Goal: Find specific page/section: Locate a particular part of the current website

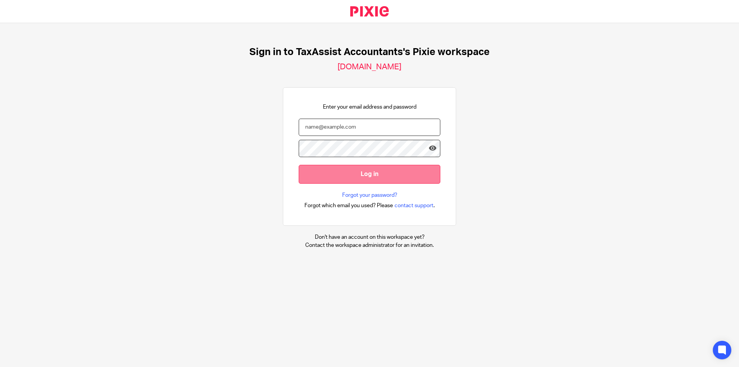
type input "amithraanandh@taxassist.co.uk"
click at [396, 172] on input "Log in" at bounding box center [370, 174] width 142 height 19
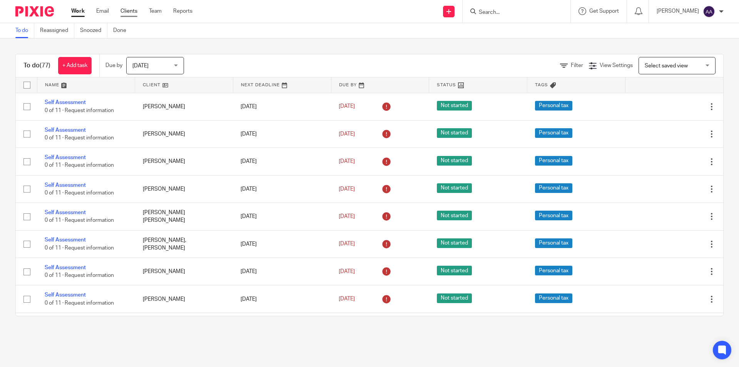
click at [130, 11] on link "Clients" at bounding box center [128, 11] width 17 height 8
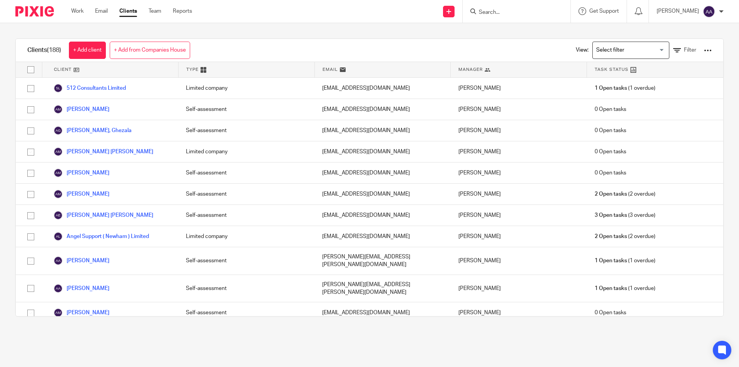
click at [559, 16] on form at bounding box center [519, 12] width 82 height 10
click at [530, 7] on form at bounding box center [519, 12] width 82 height 10
click at [501, 11] on input "Search" at bounding box center [512, 12] width 69 height 7
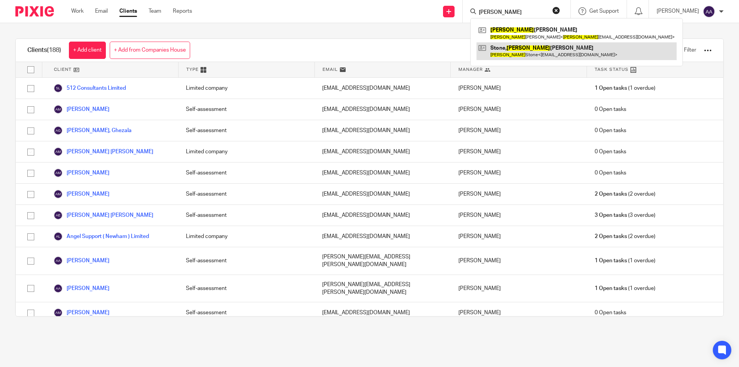
type input "katie"
click at [515, 45] on link at bounding box center [576, 51] width 200 height 18
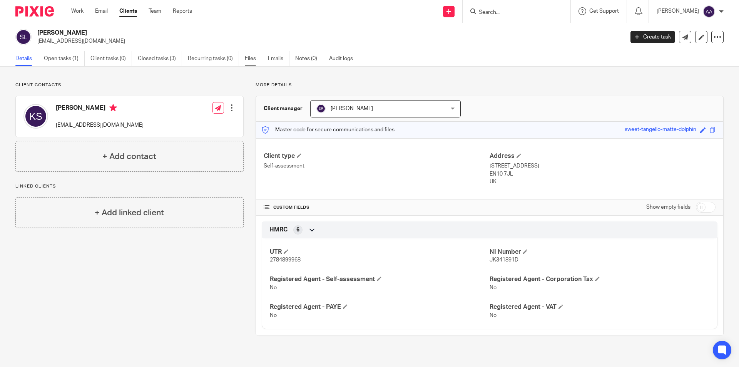
click at [250, 57] on link "Files" at bounding box center [253, 58] width 17 height 15
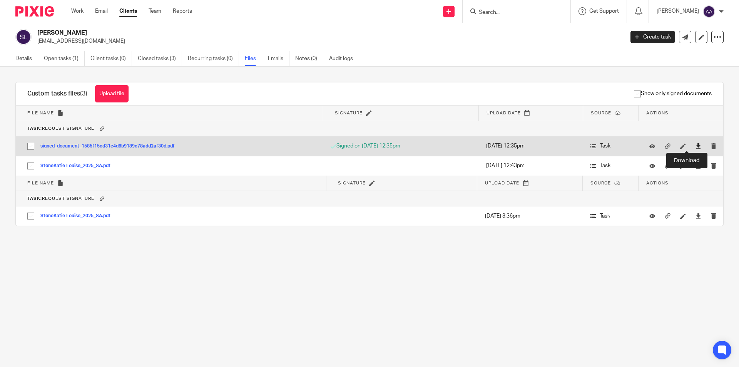
click at [695, 145] on icon at bounding box center [698, 146] width 6 height 6
